Goal: Transaction & Acquisition: Download file/media

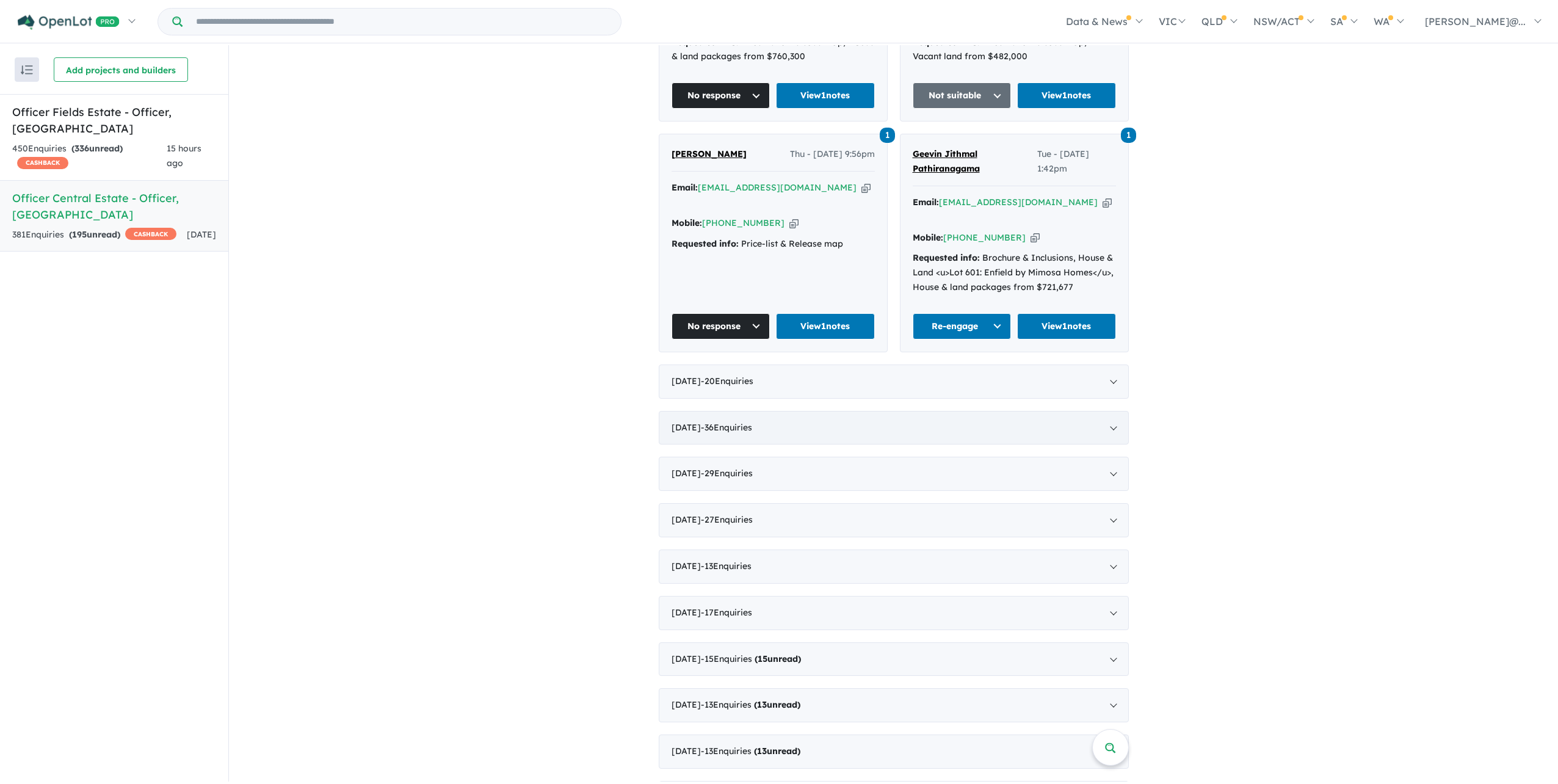
scroll to position [1892, 0]
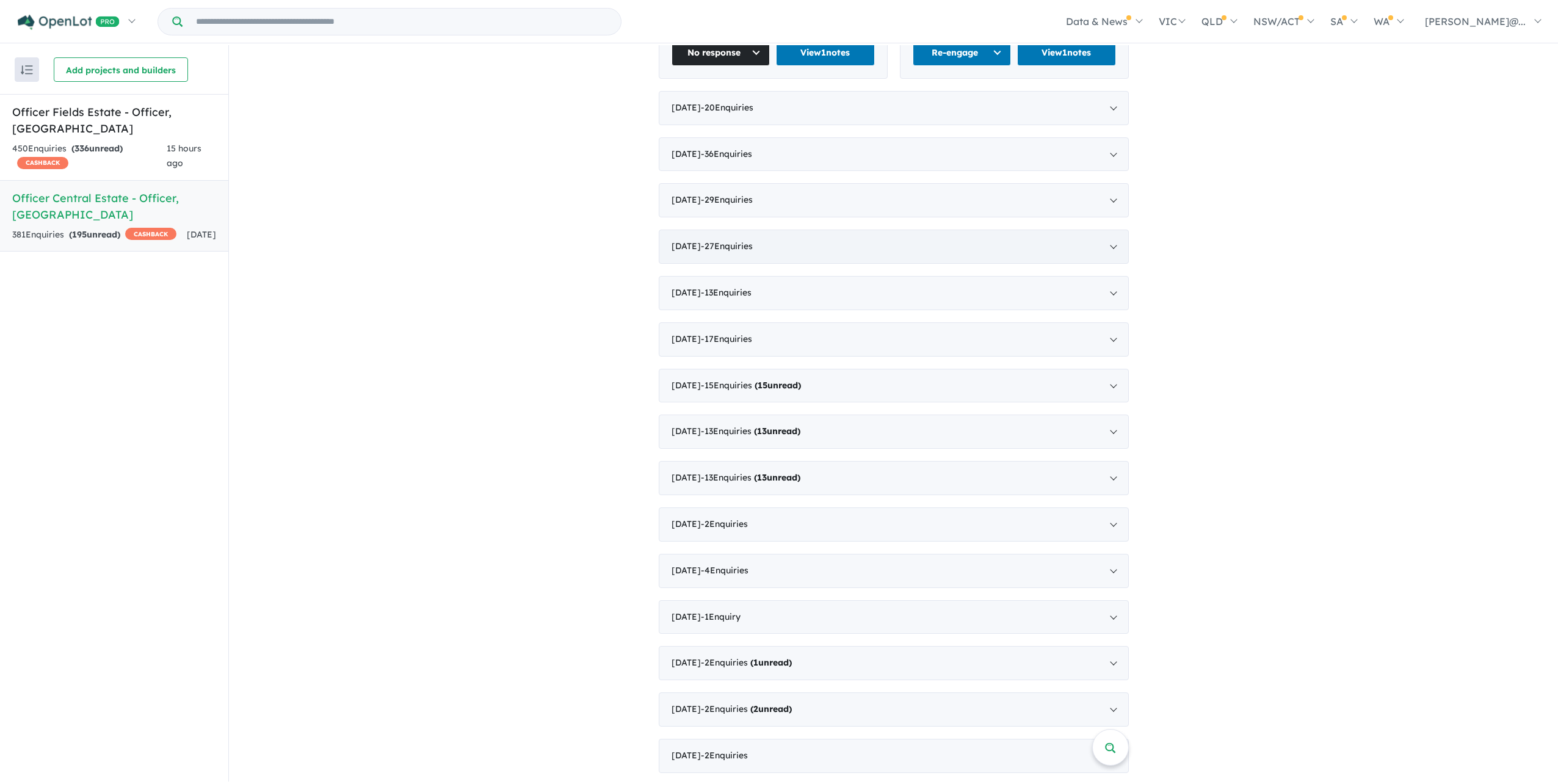
click at [954, 125] on div "[DATE] - 20 Enquir ies ( 0 unread)" at bounding box center [894, 107] width 470 height 34
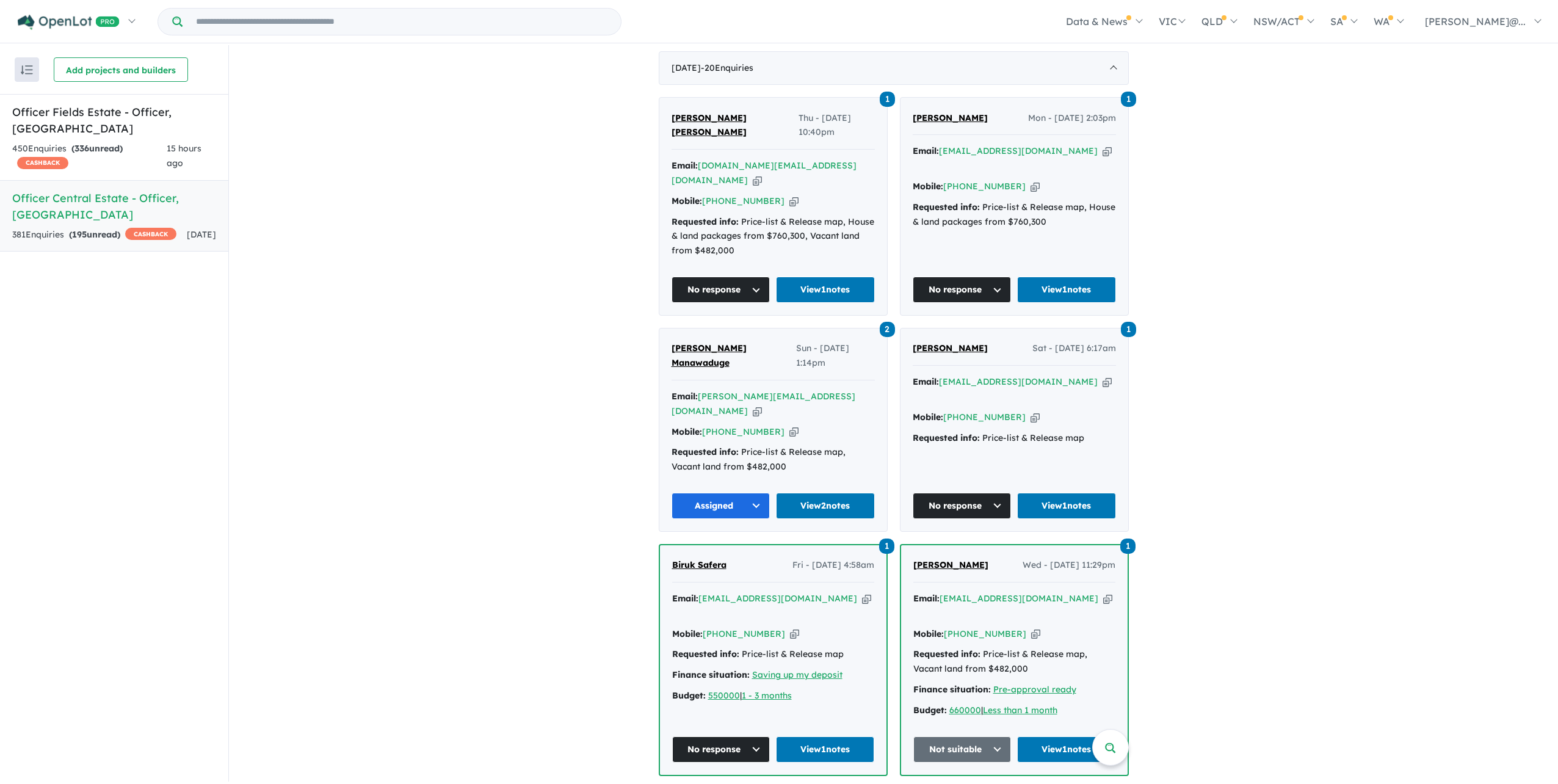
scroll to position [340, 0]
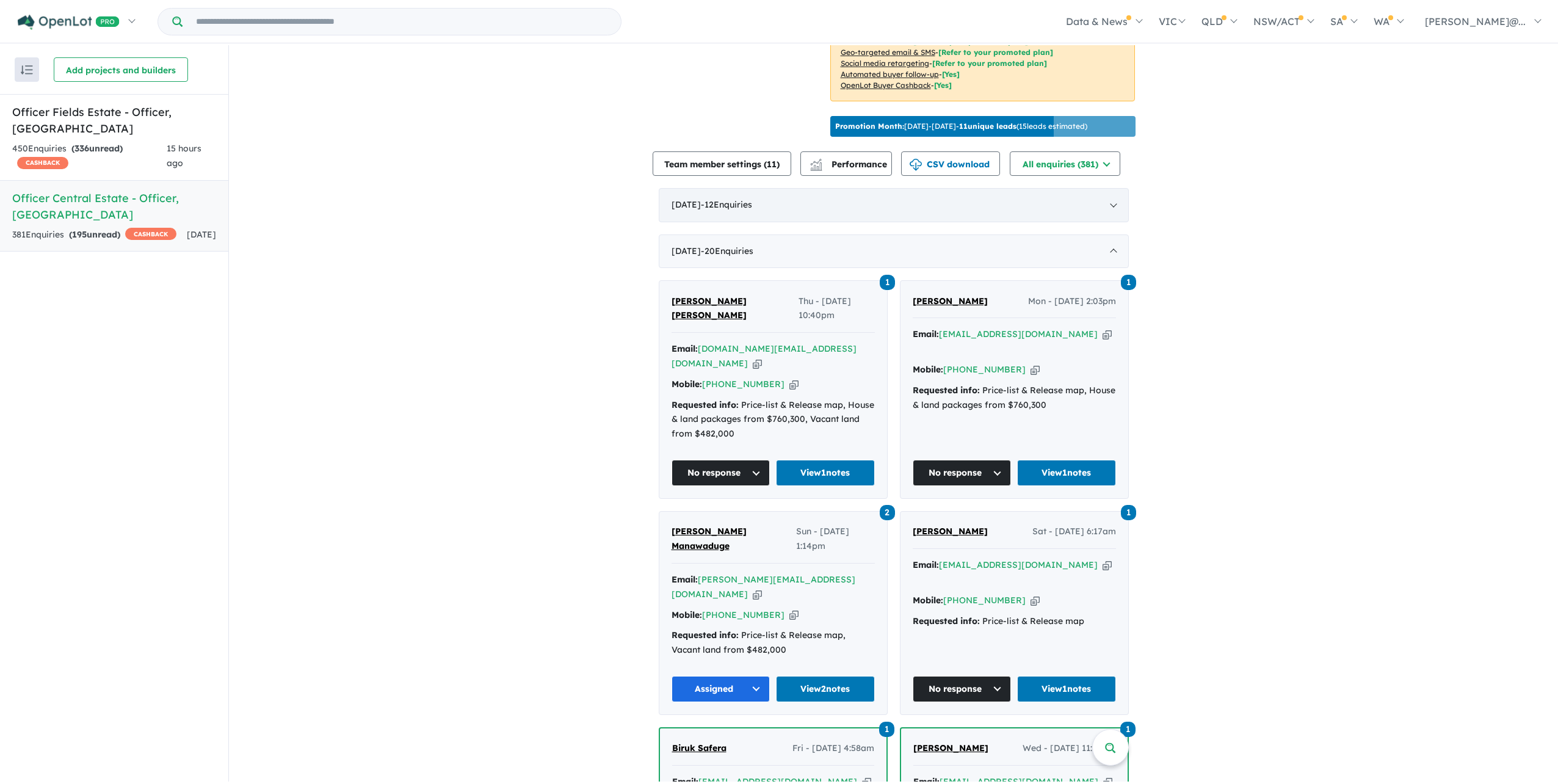
click at [814, 222] on div "[DATE] - 12 Enquir ies ( 0 unread)" at bounding box center [894, 205] width 470 height 34
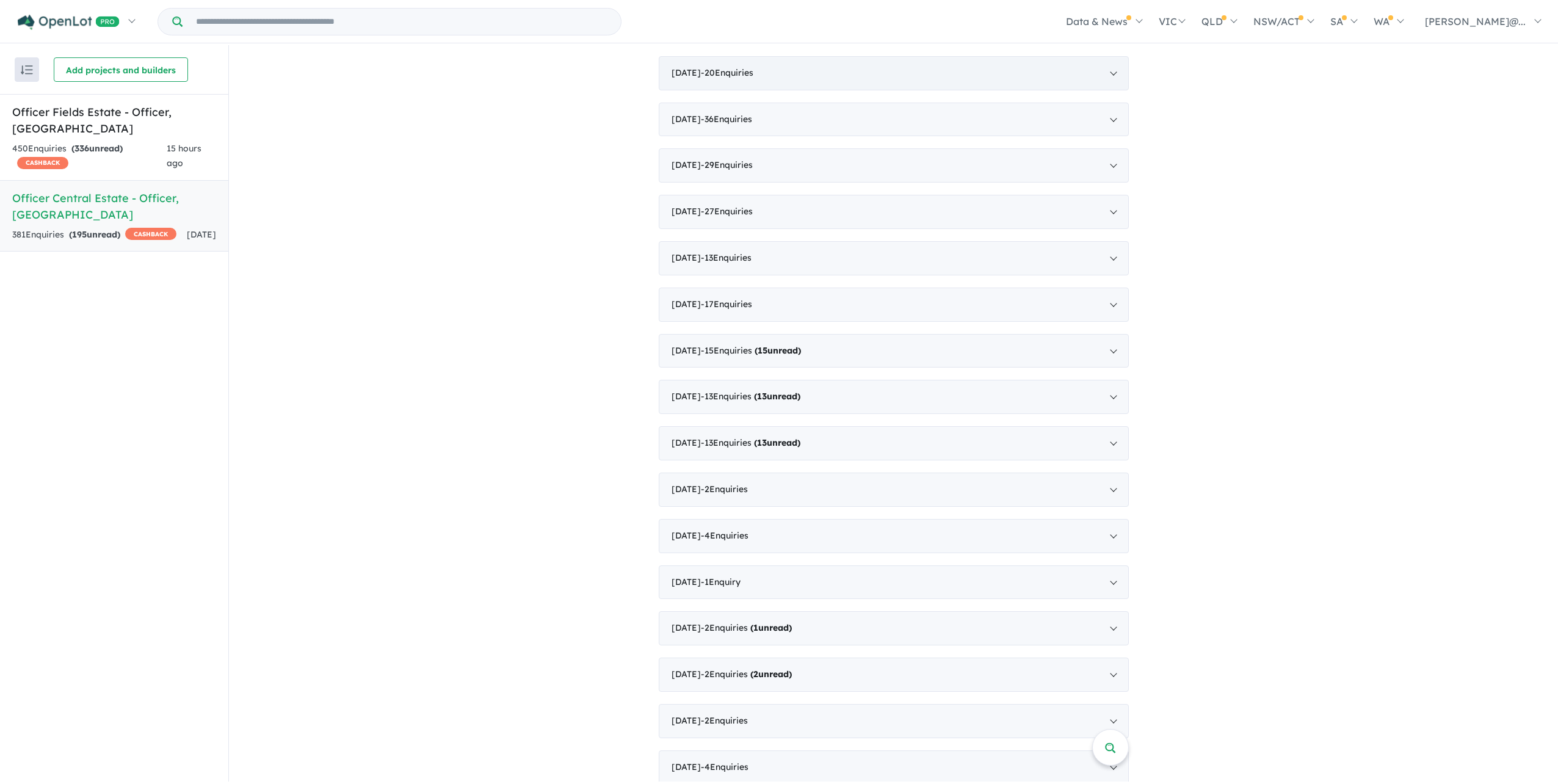
click at [836, 90] on div "[DATE] - 20 Enquir ies ( 0 unread)" at bounding box center [894, 73] width 470 height 34
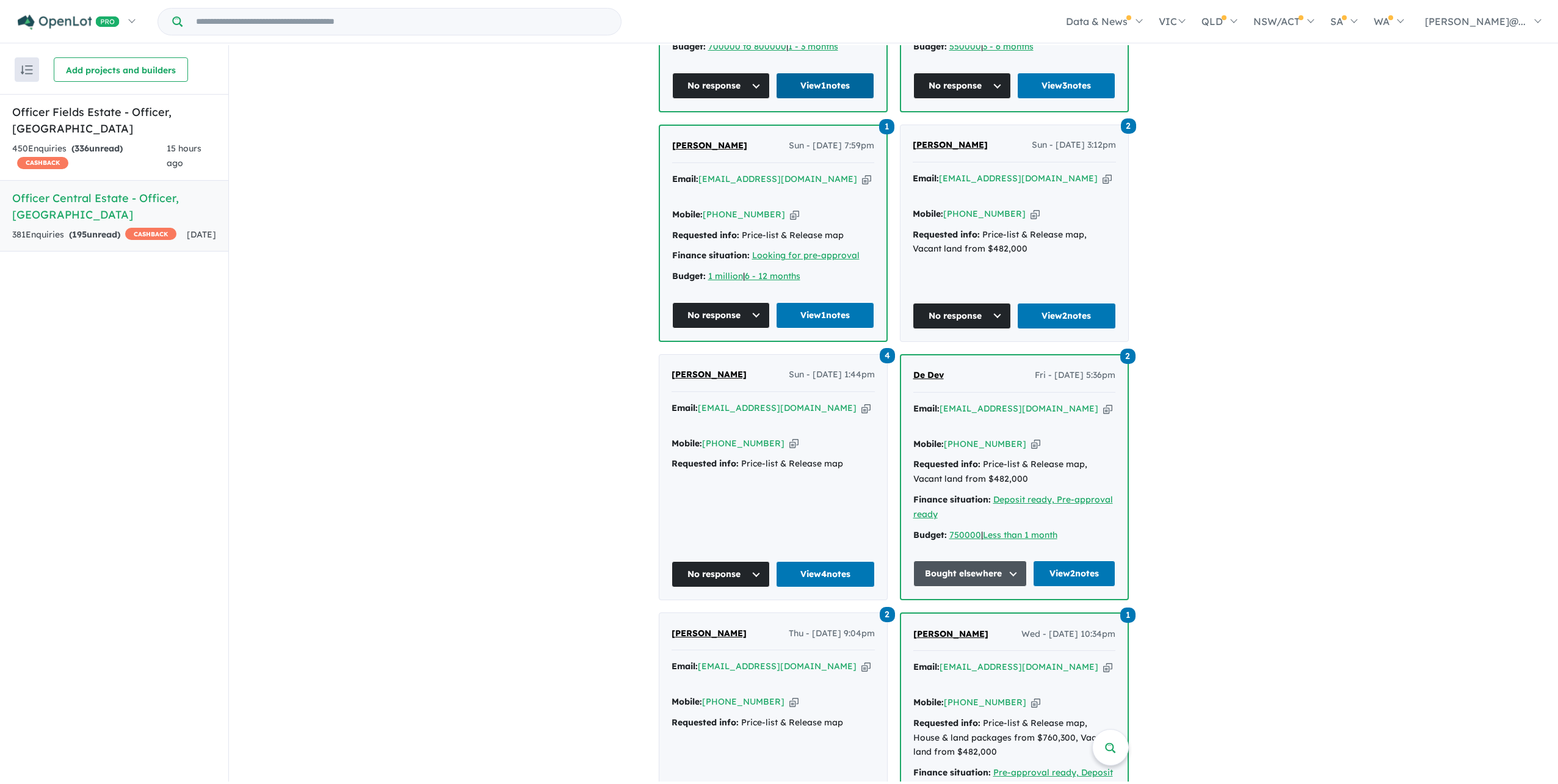
scroll to position [1537, 0]
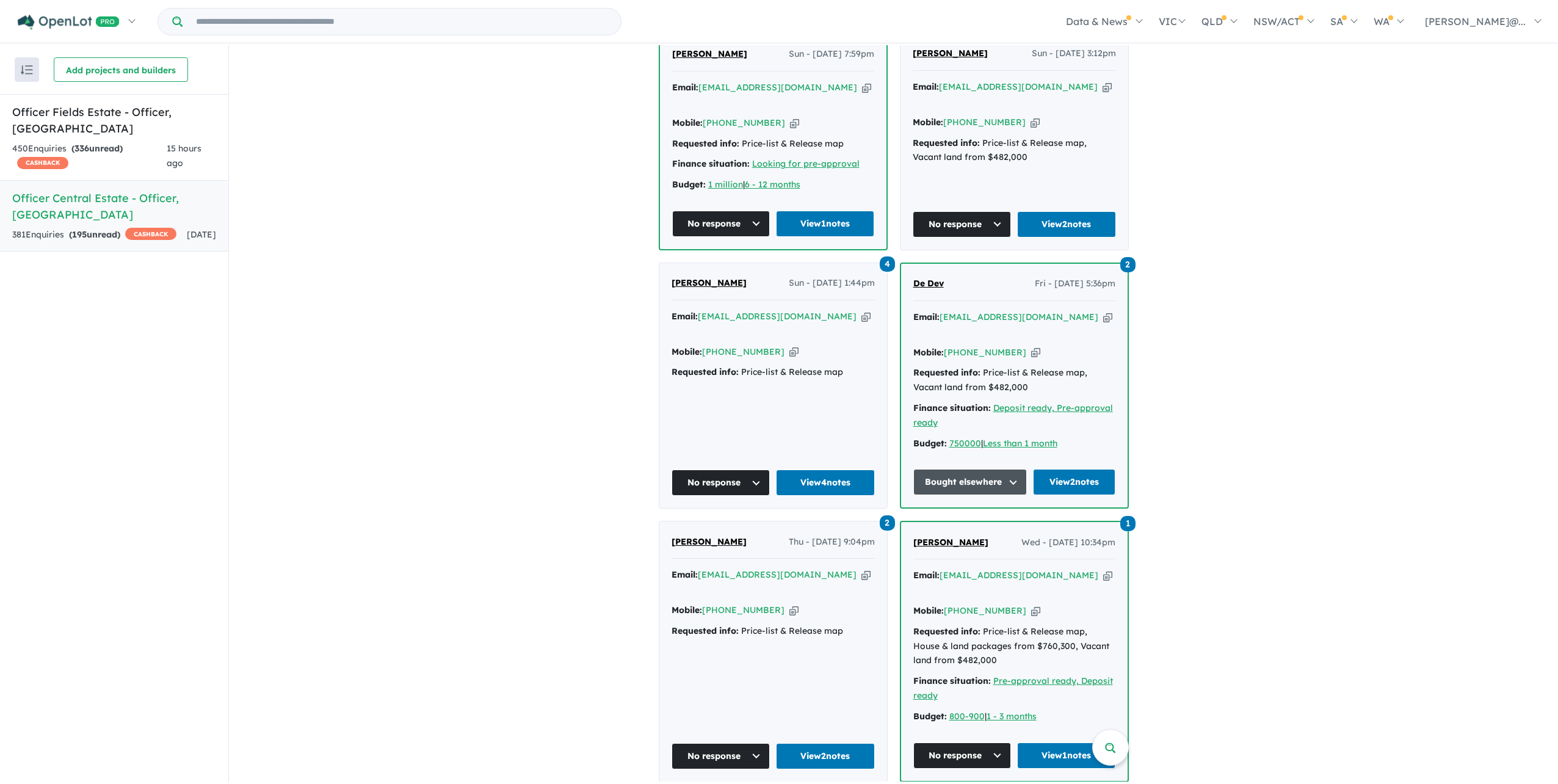
drag, startPoint x: 853, startPoint y: 513, endPoint x: 430, endPoint y: 477, distance: 424.5
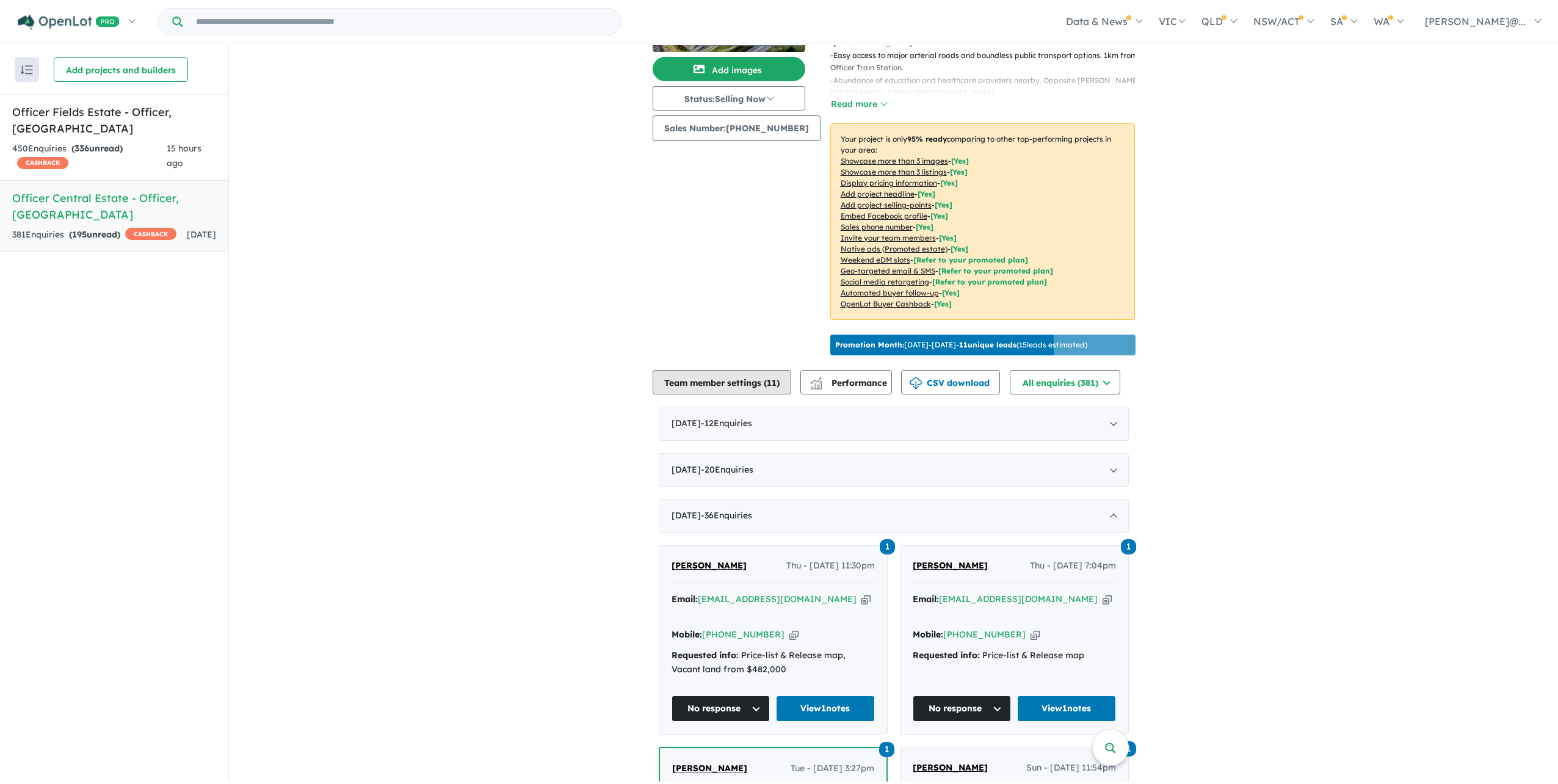
scroll to position [122, 0]
click at [966, 393] on button "CSV download" at bounding box center [951, 381] width 99 height 25
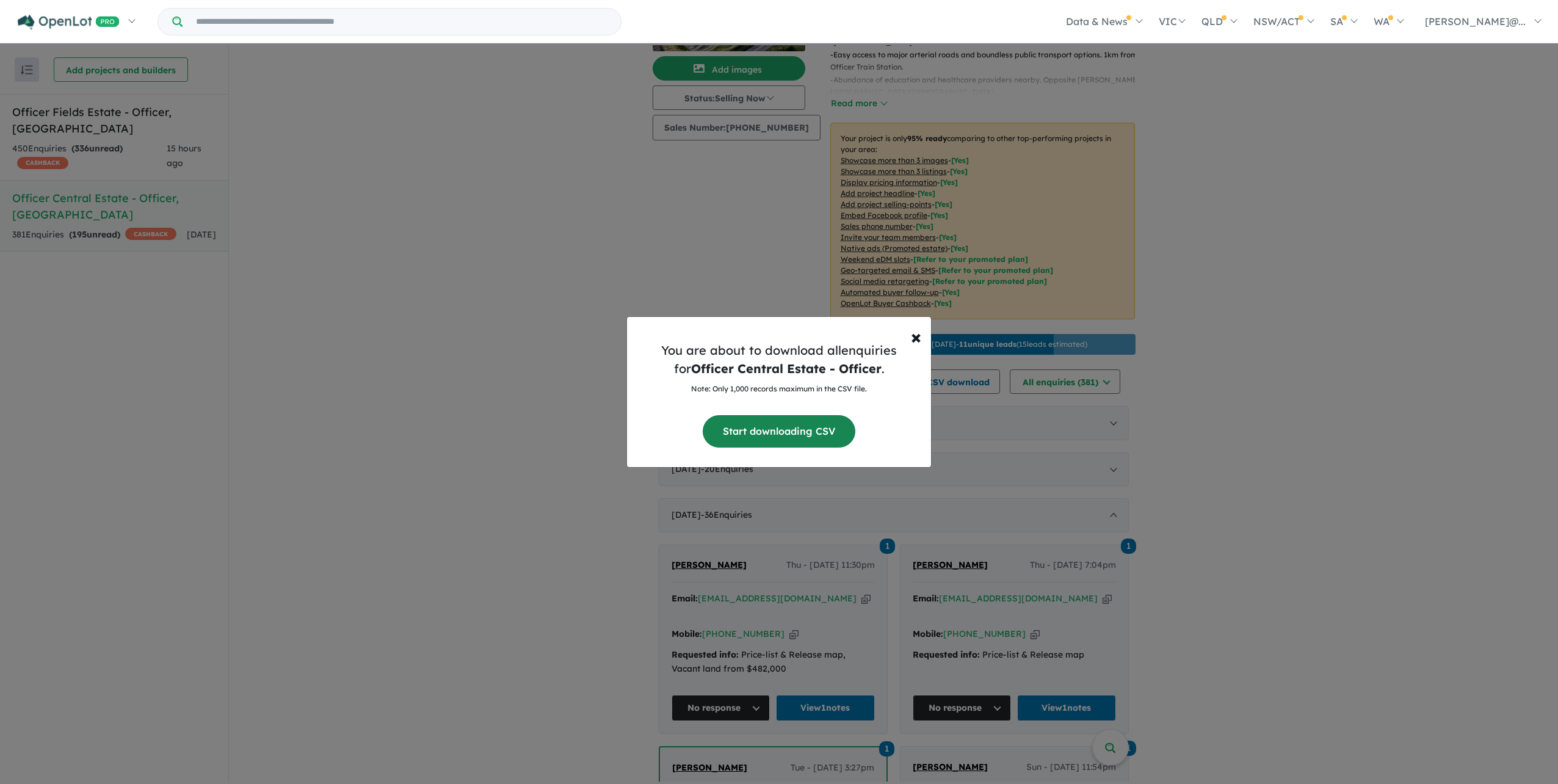
click at [803, 448] on button "Start downloading CSV" at bounding box center [779, 431] width 153 height 32
click at [913, 324] on span "×" at bounding box center [916, 335] width 11 height 25
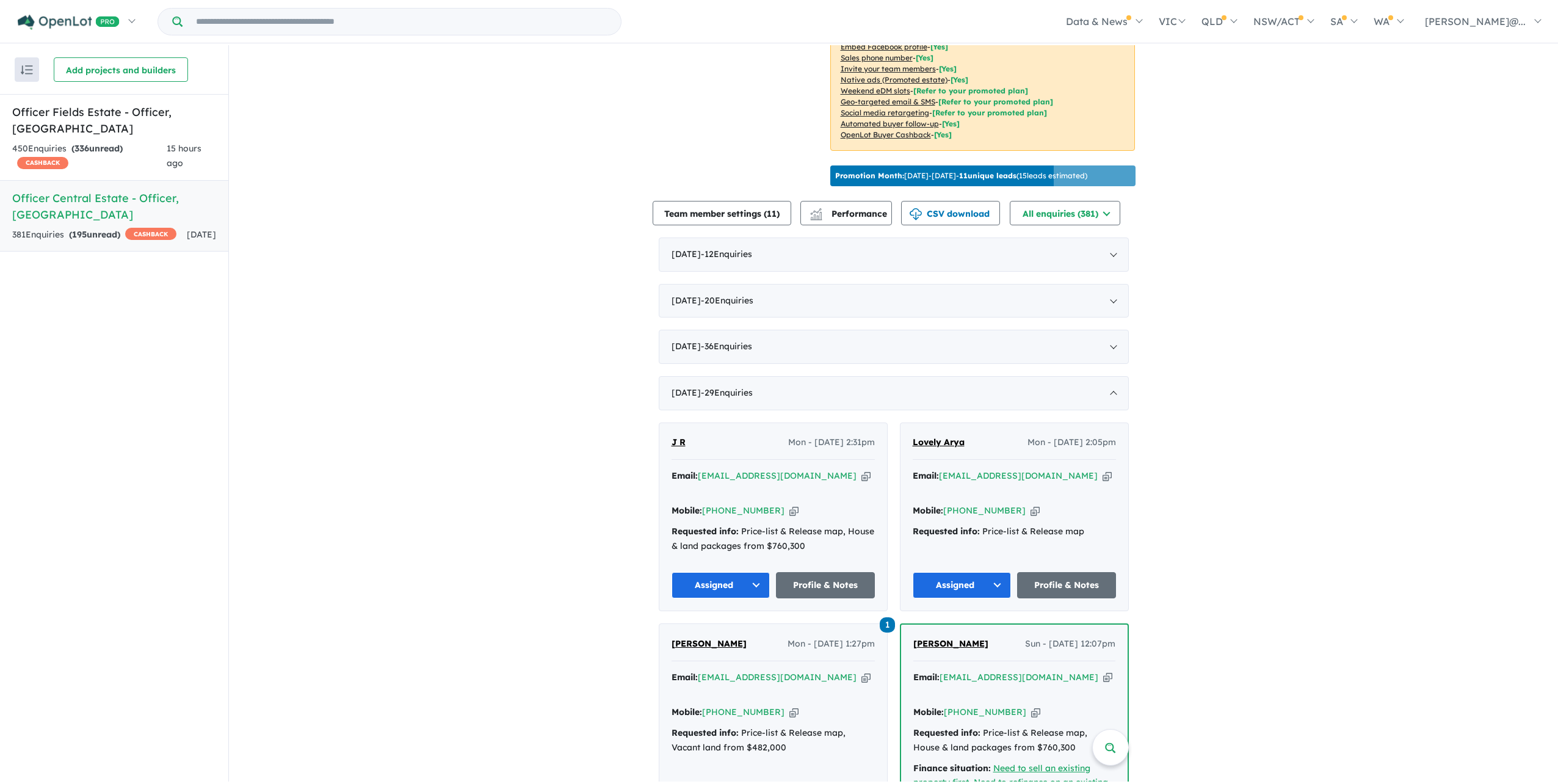
scroll to position [187, 0]
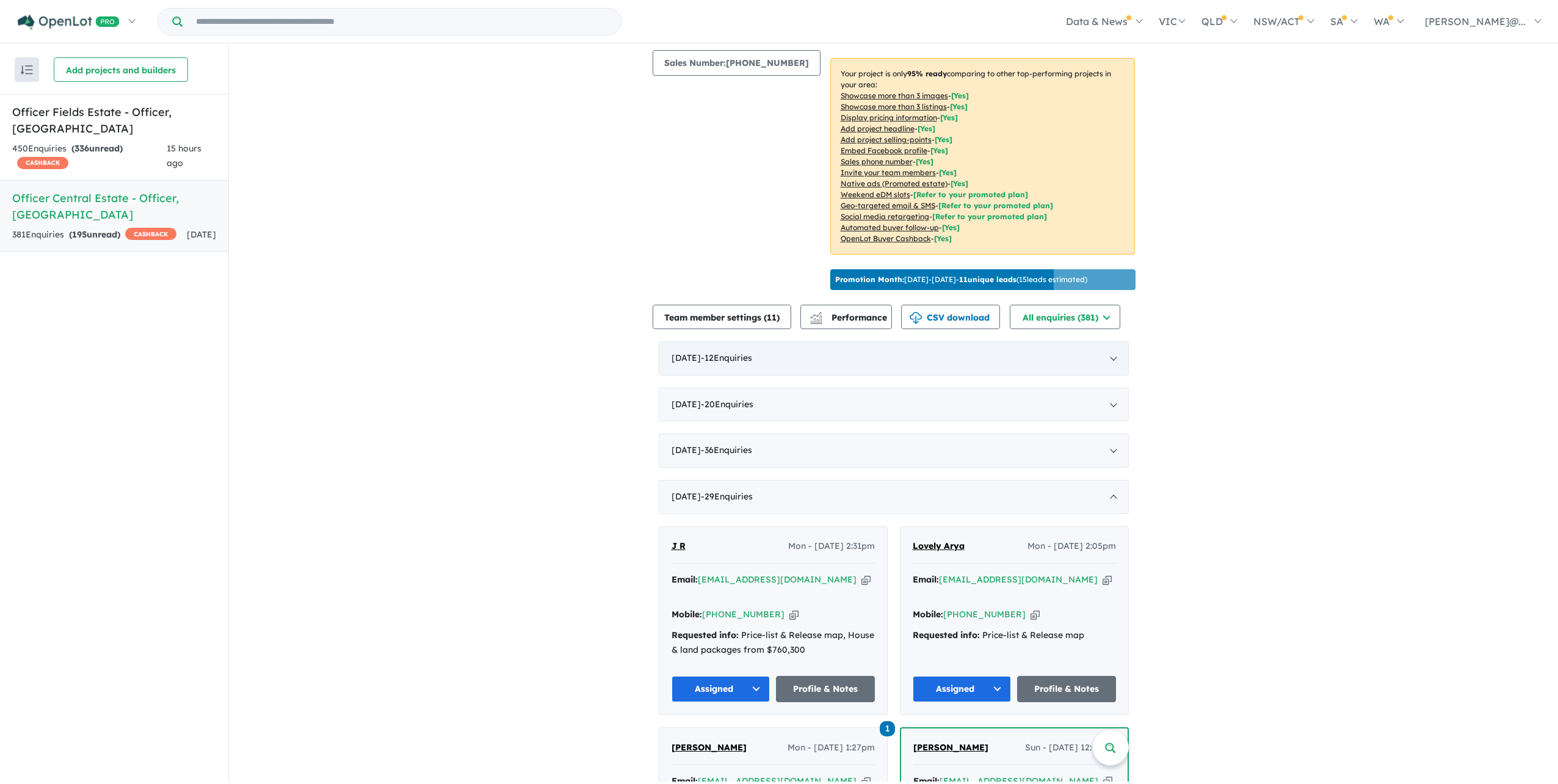
click at [754, 376] on div "[DATE] - 12 Enquir ies ( 0 unread)" at bounding box center [894, 358] width 470 height 34
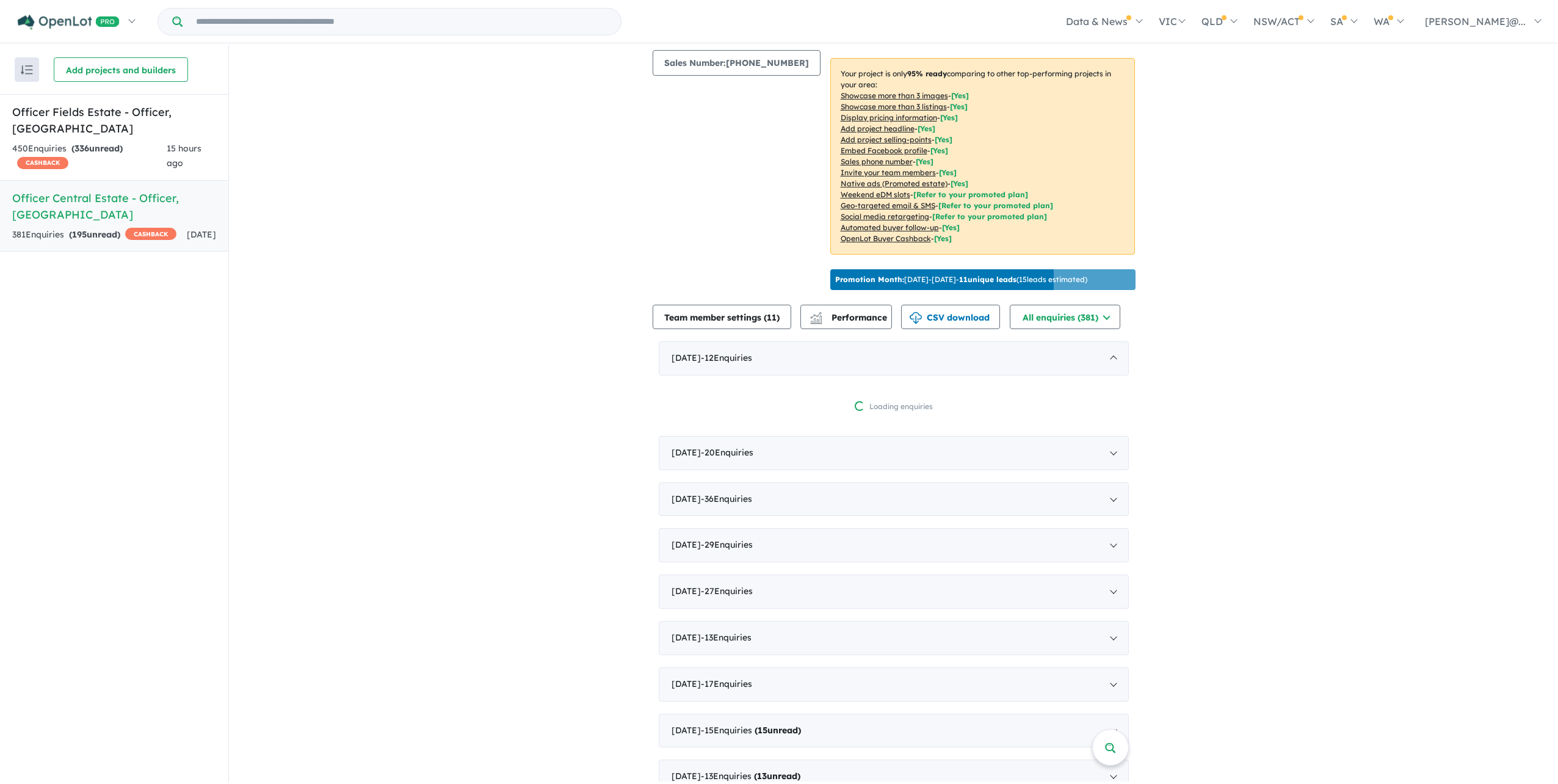
drag, startPoint x: 674, startPoint y: 503, endPoint x: 329, endPoint y: 353, distance: 376.2
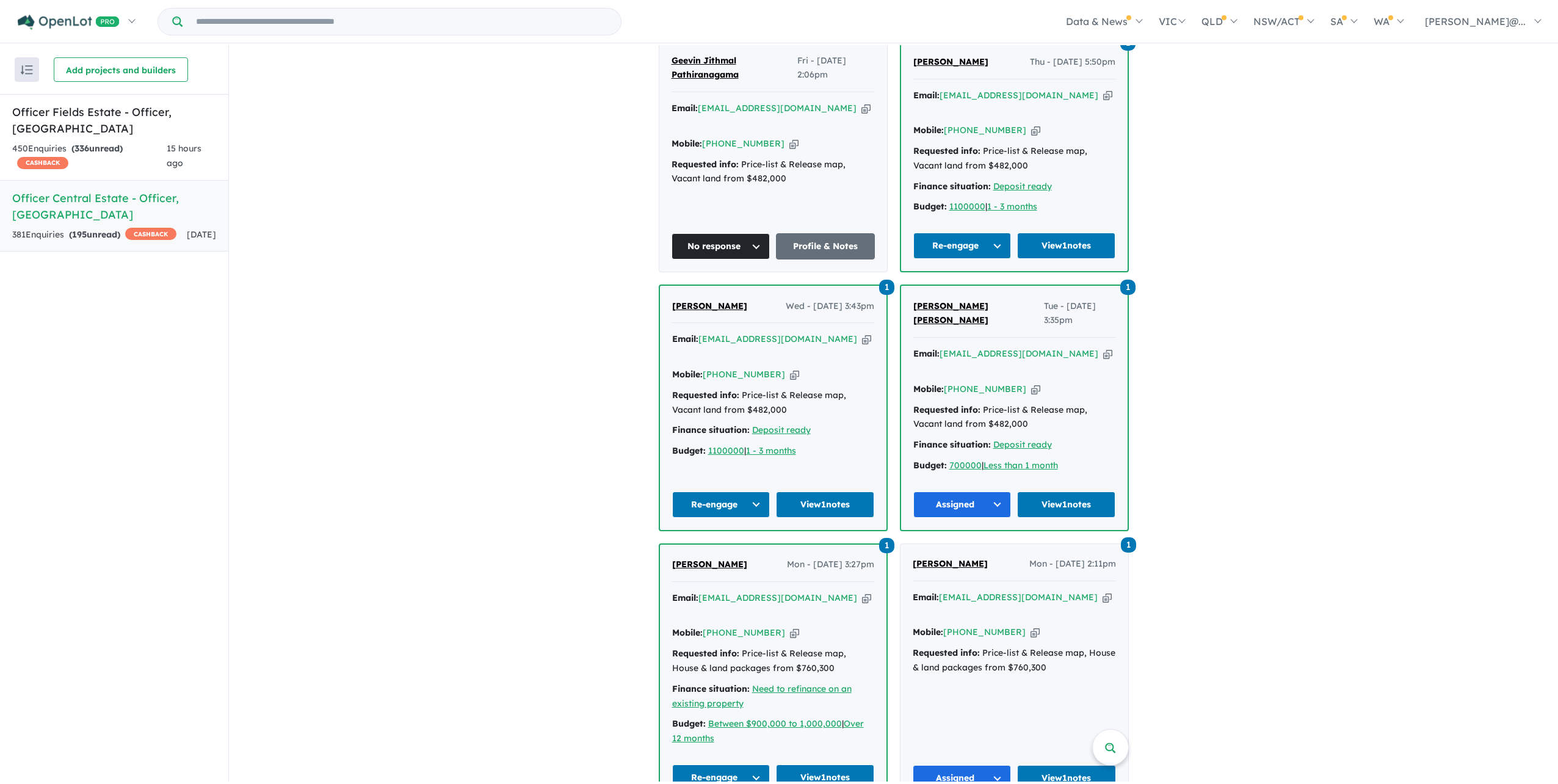
scroll to position [553, 0]
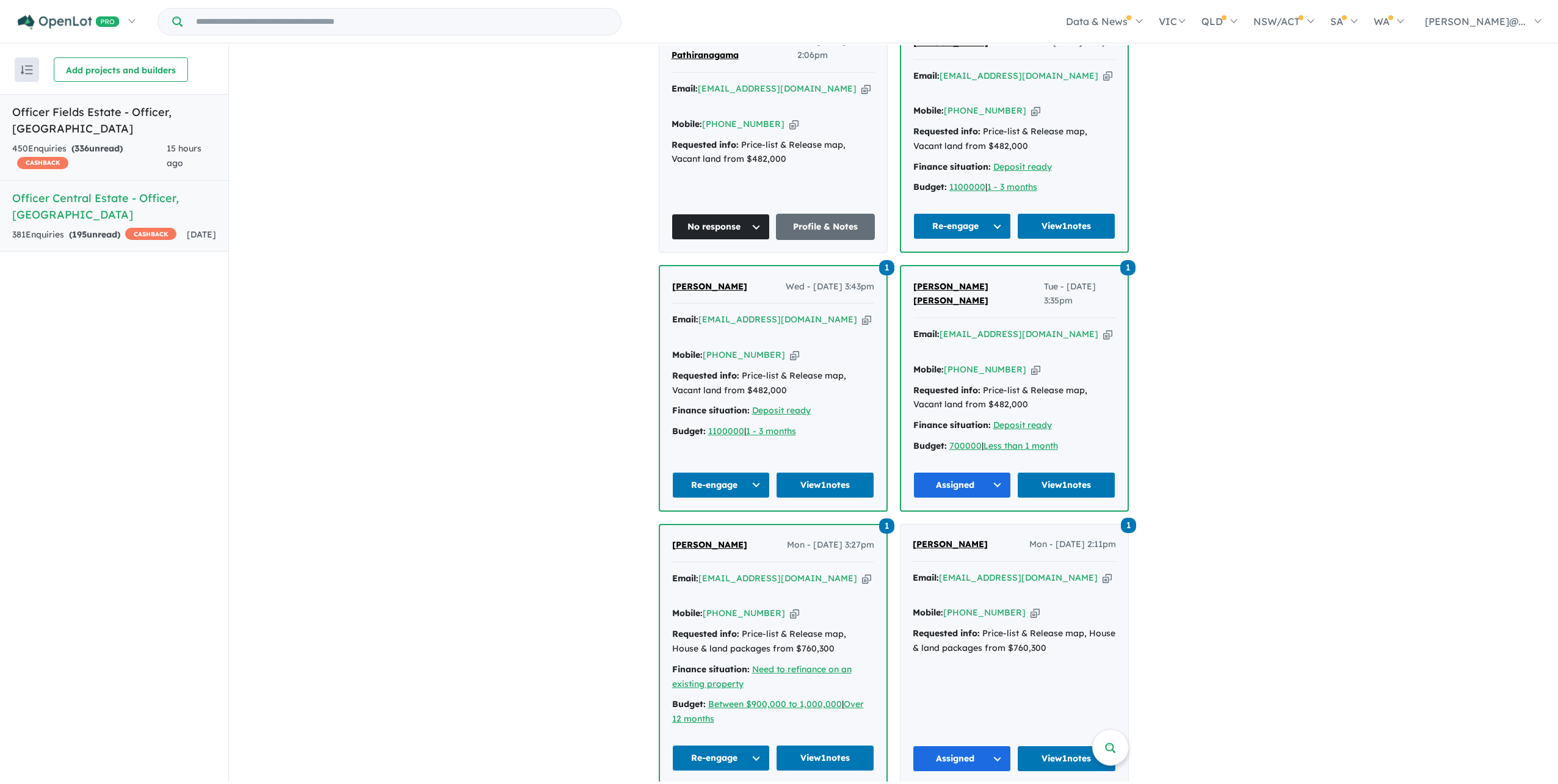
click at [144, 147] on div "450 Enquir ies ( 336 unread) CASHBACK" at bounding box center [89, 156] width 155 height 30
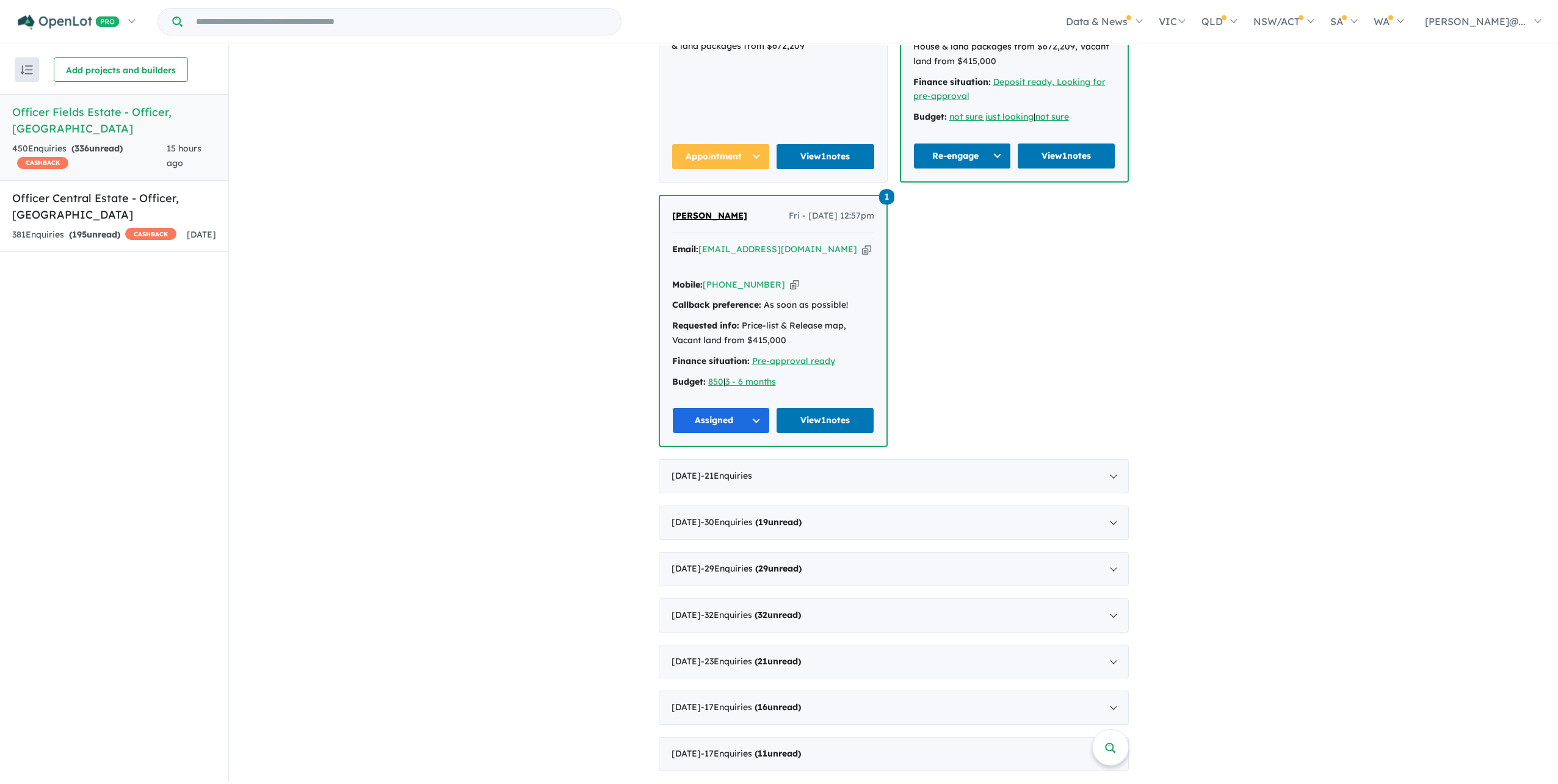
scroll to position [1696, 0]
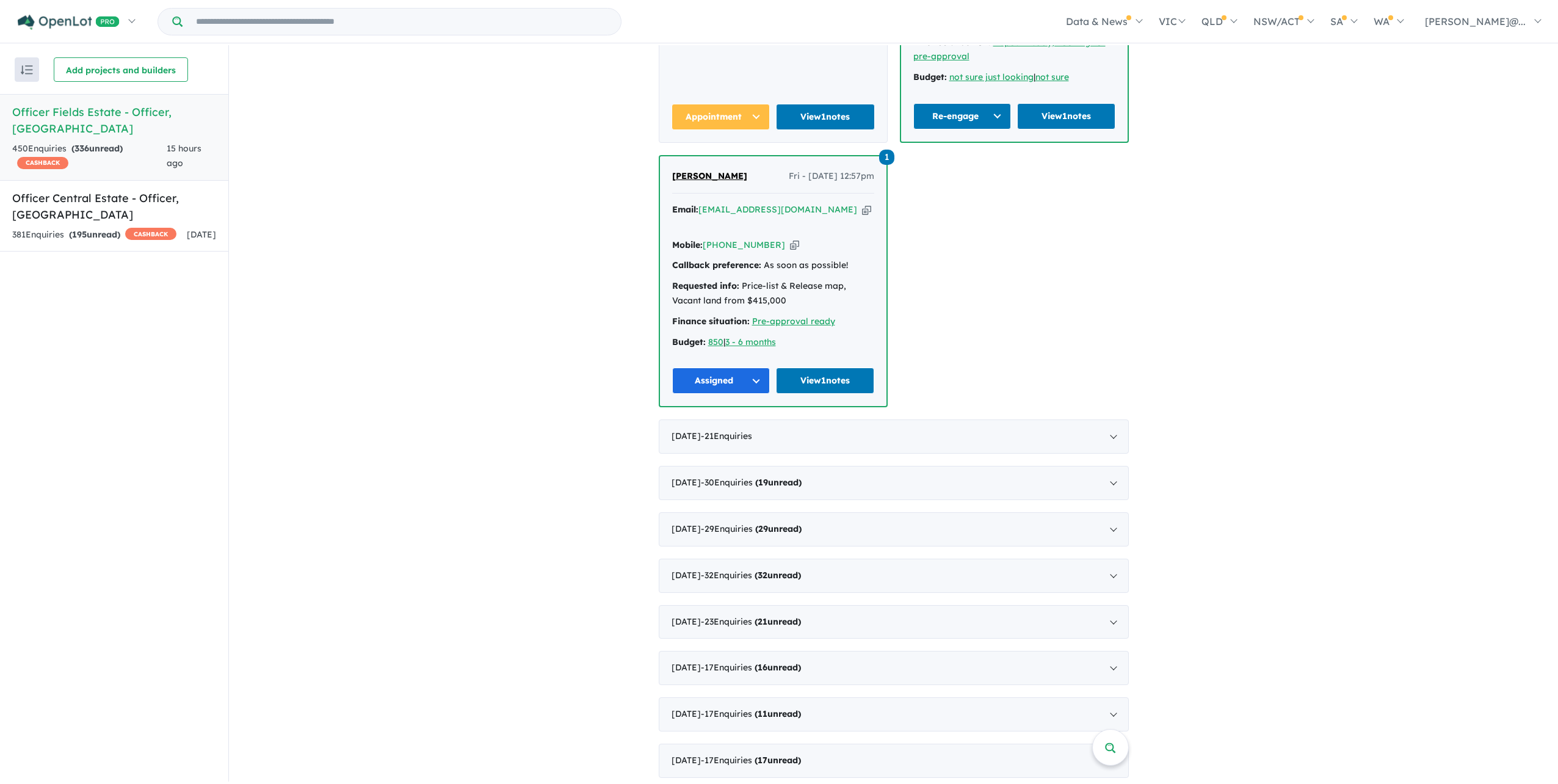
scroll to position [1757, 0]
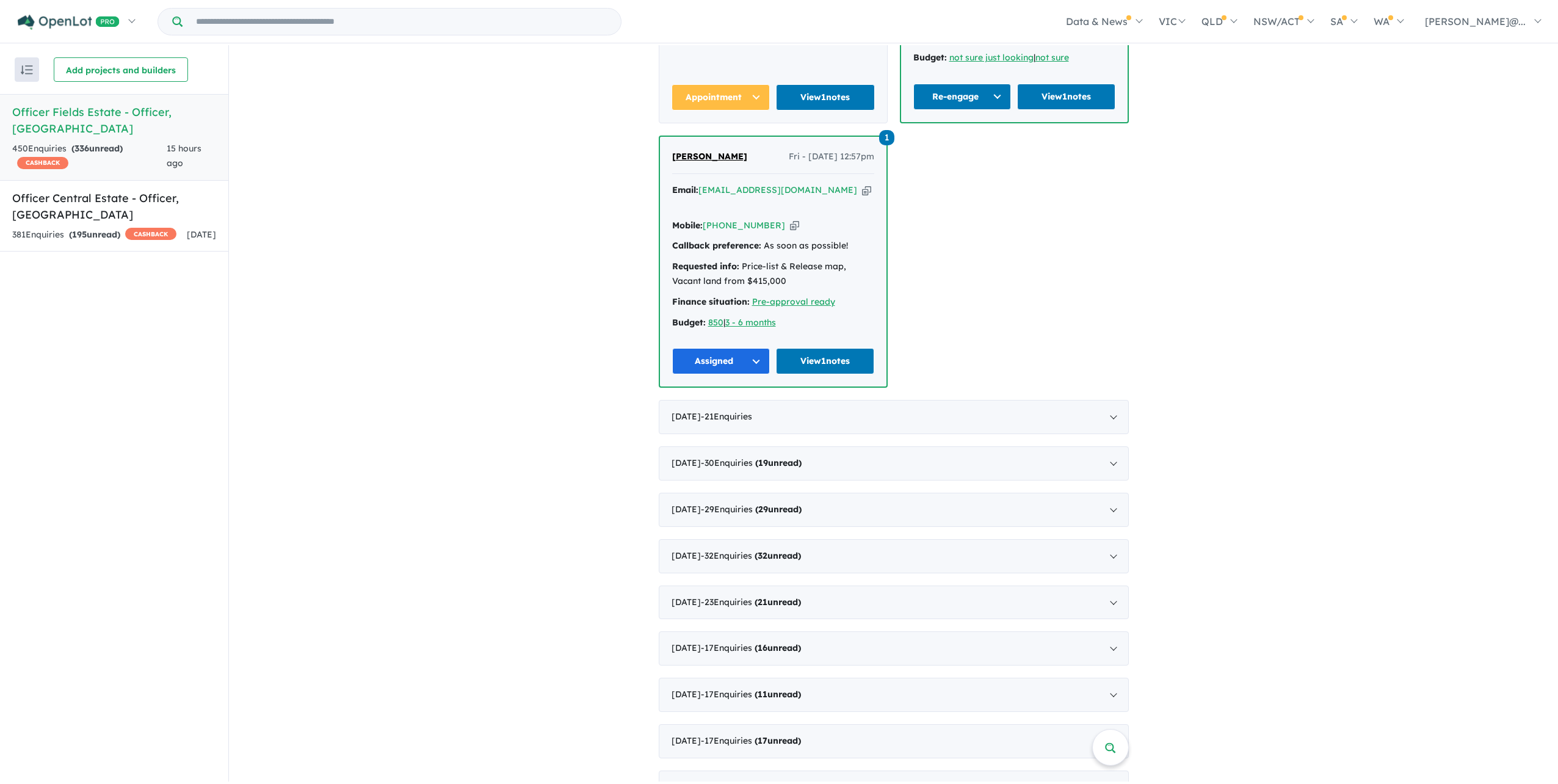
click at [790, 232] on icon "button" at bounding box center [794, 225] width 9 height 13
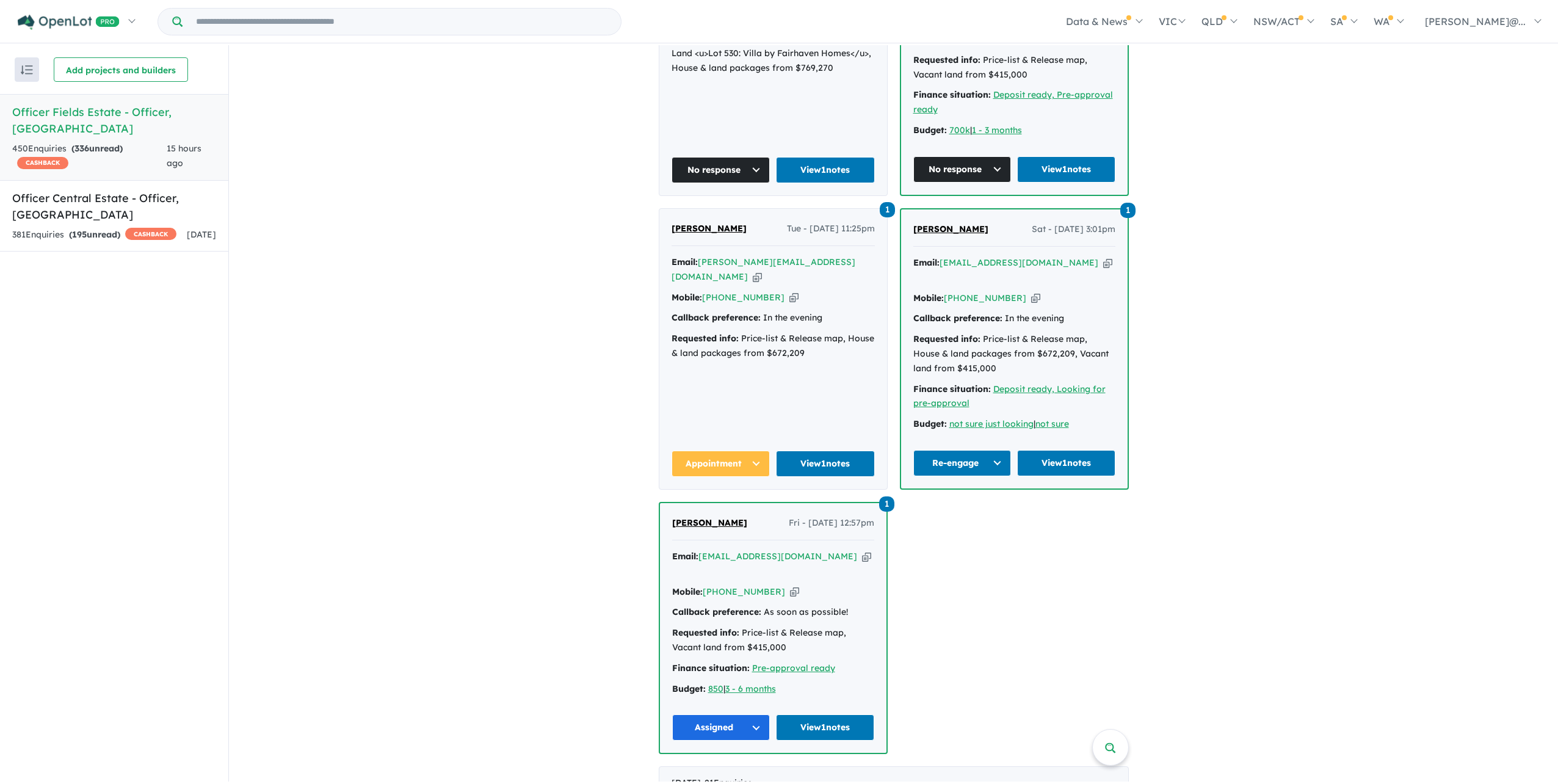
scroll to position [1330, 0]
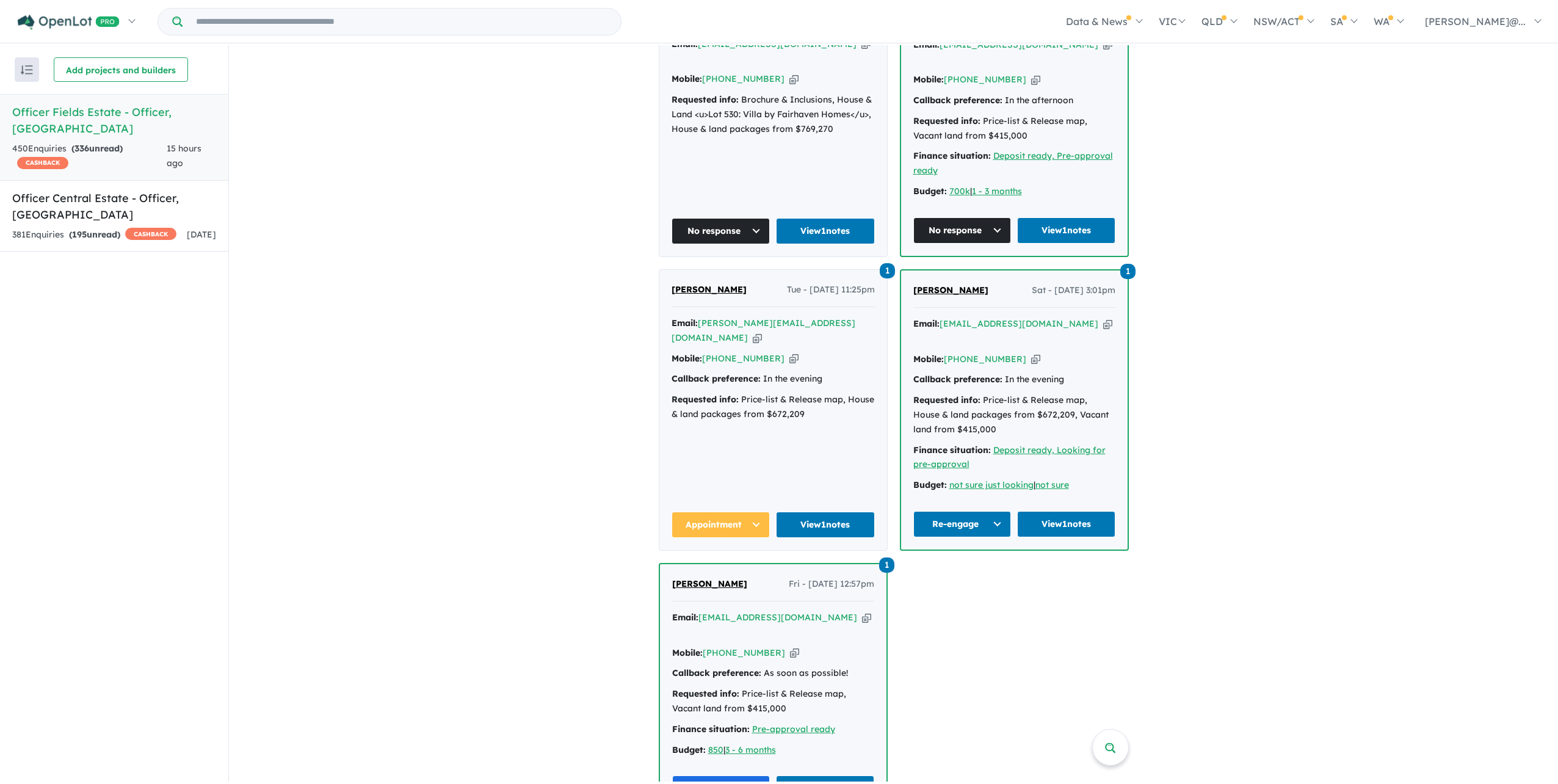
click at [785, 87] on div "Mobile: [PHONE_NUMBER] Copied!" at bounding box center [773, 79] width 204 height 15
click at [792, 86] on icon "button" at bounding box center [793, 79] width 9 height 13
